Goal: Obtain resource: Obtain resource

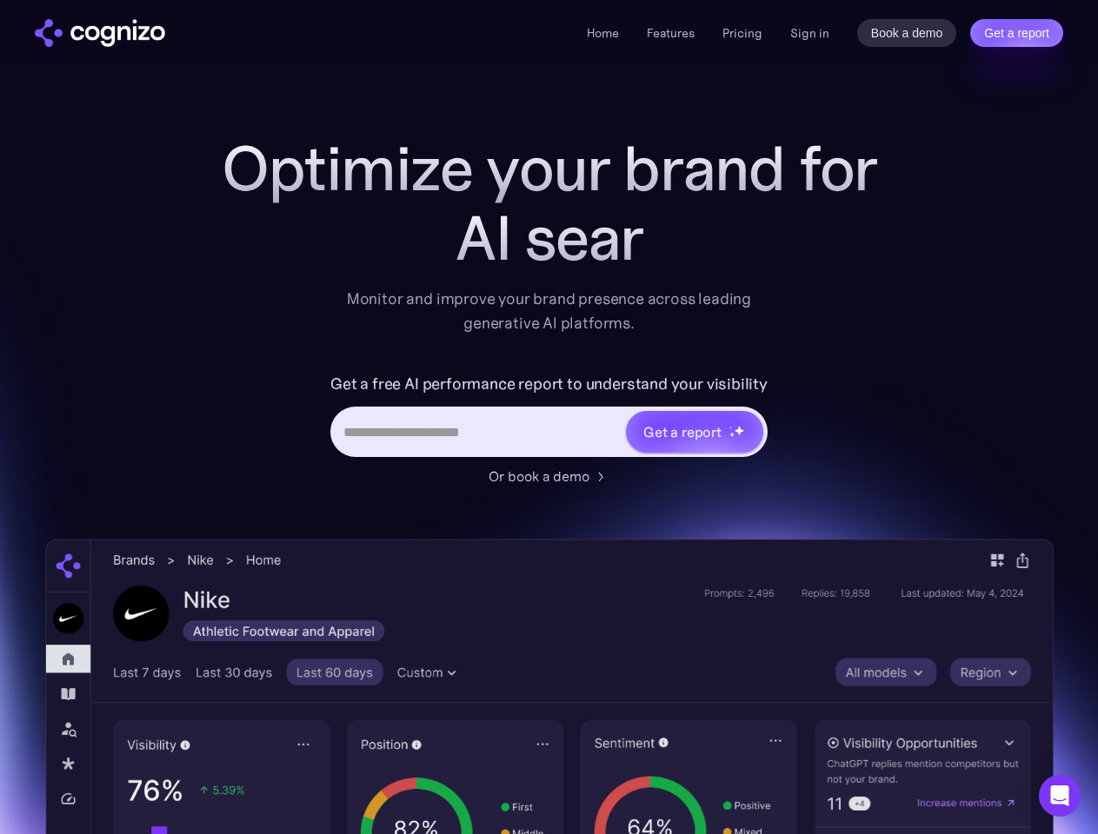
click at [1016, 33] on link "Get a report" at bounding box center [1016, 33] width 93 height 28
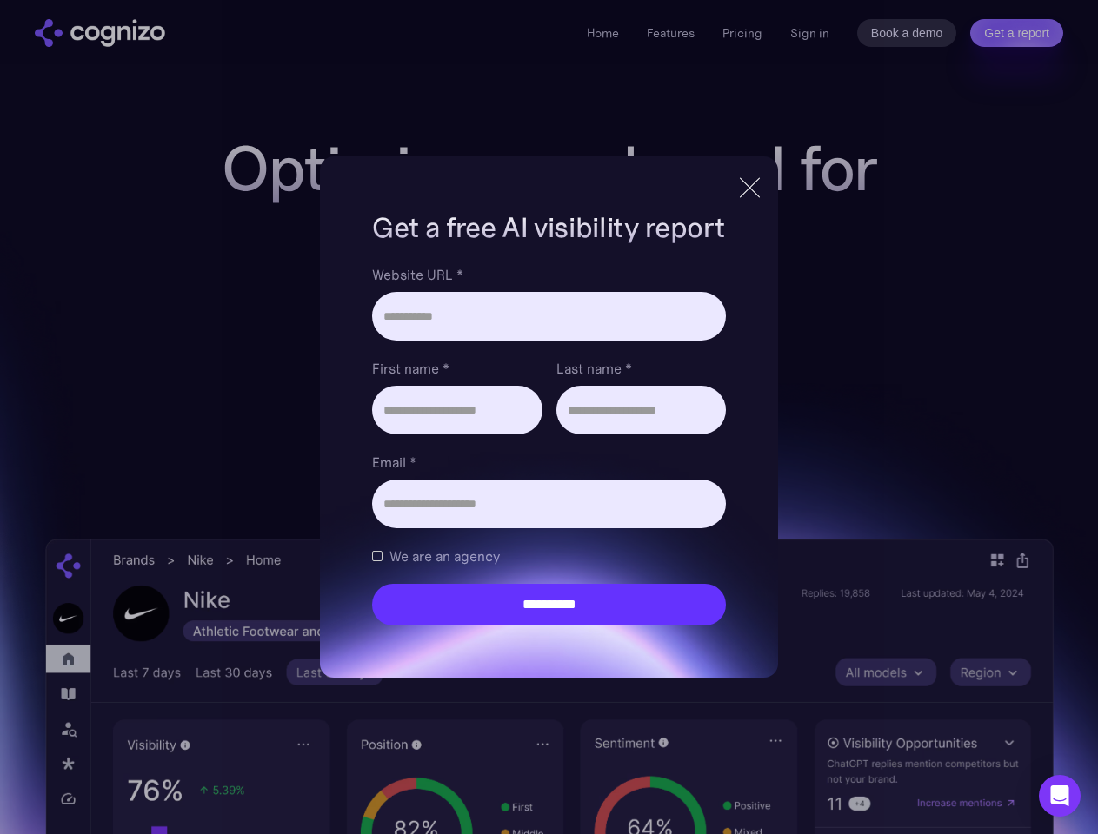
click at [694, 432] on input "Last name *" at bounding box center [640, 410] width 169 height 49
click at [1059, 796] on icon "Open Intercom Messenger" at bounding box center [1060, 796] width 18 height 21
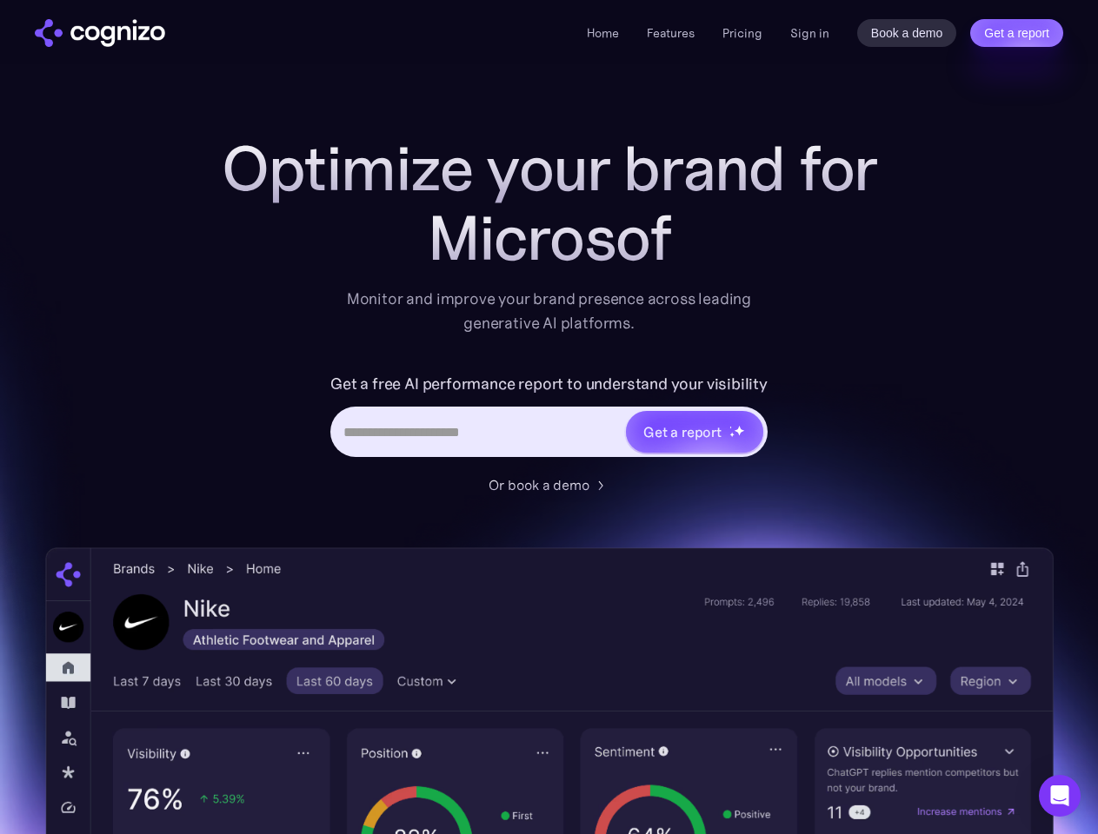
click at [1016, 33] on link "Get a report" at bounding box center [1016, 33] width 93 height 28
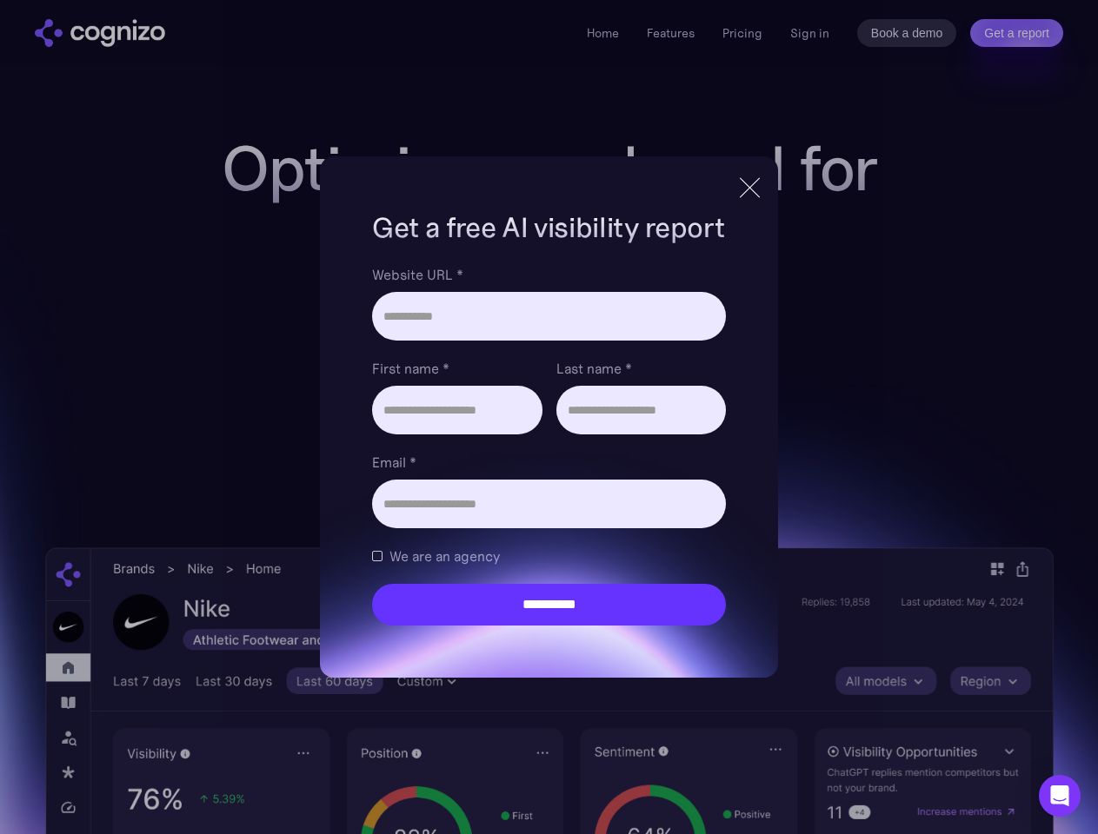
click at [694, 432] on input "Last name *" at bounding box center [640, 410] width 169 height 49
click at [1059, 796] on icon "Open Intercom Messenger" at bounding box center [1060, 796] width 18 height 21
